Goal: Find specific page/section: Find specific page/section

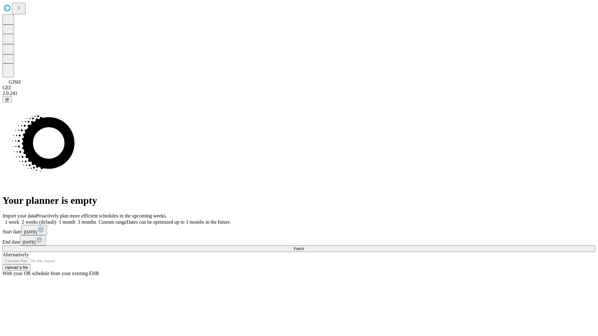
click at [304, 247] on span "Fetch" at bounding box center [299, 249] width 10 height 5
